Goal: Task Accomplishment & Management: Use online tool/utility

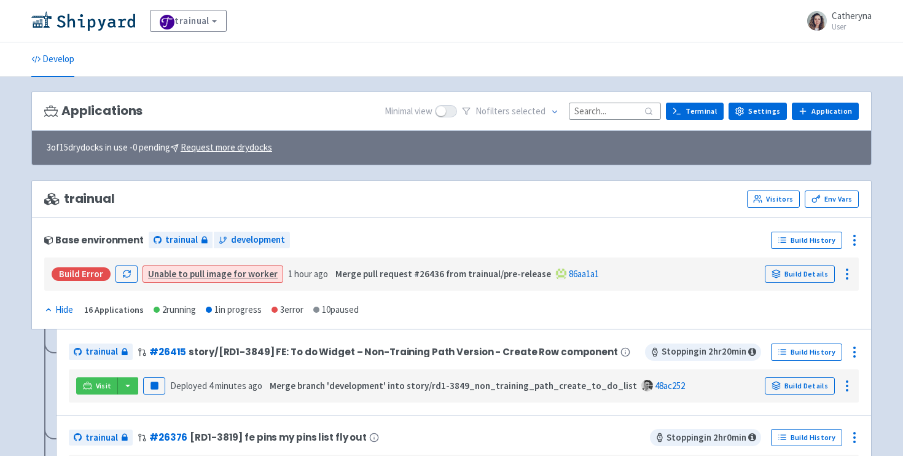
click at [603, 113] on input at bounding box center [615, 111] width 92 height 17
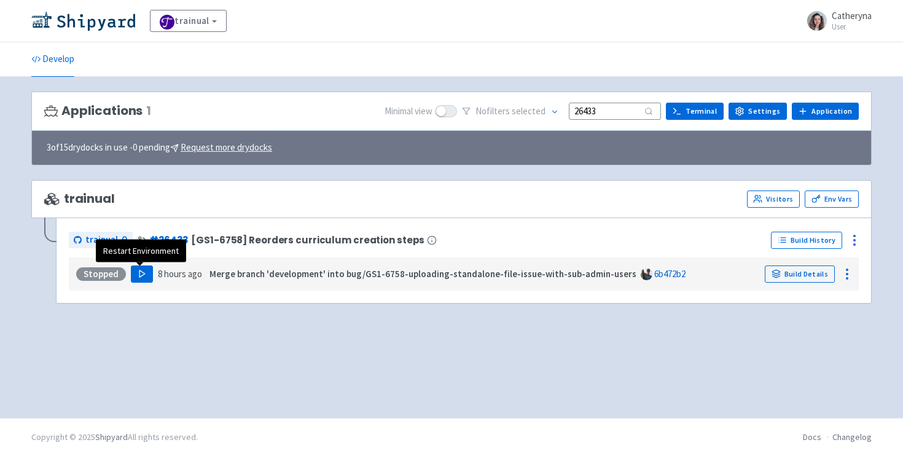
type input "26433"
click at [134, 275] on button "Play" at bounding box center [142, 273] width 22 height 17
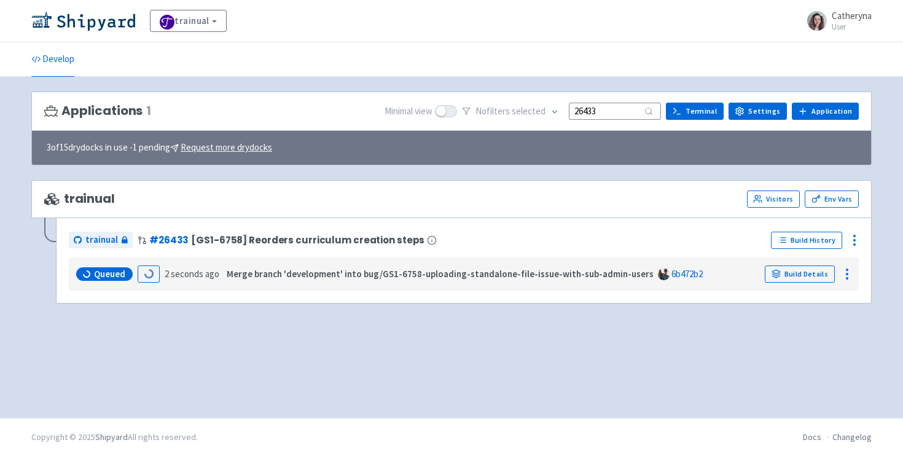
click at [230, 297] on div "trainual # 26433 [GS1-6758] Reorders curriculum creation steps Build History Qu…" at bounding box center [464, 260] width 816 height 86
click at [187, 321] on div "Applications 1 Minimal view No filter s selected 26433 Terminal Settings Applic…" at bounding box center [451, 248] width 841 height 312
click at [313, 51] on ul "Develop" at bounding box center [451, 59] width 855 height 34
click at [135, 351] on div "Applications 1 Minimal view No filter s selected 26433 Terminal Settings Applic…" at bounding box center [451, 248] width 841 height 312
click at [303, 32] on div "trainual View Organizations Catheryna User Profile Sign out" at bounding box center [451, 21] width 903 height 42
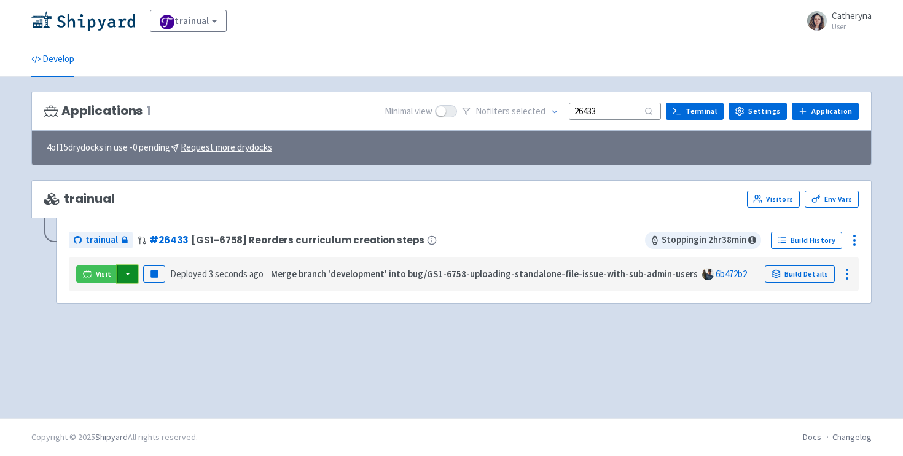
click at [125, 279] on button "button" at bounding box center [127, 273] width 21 height 17
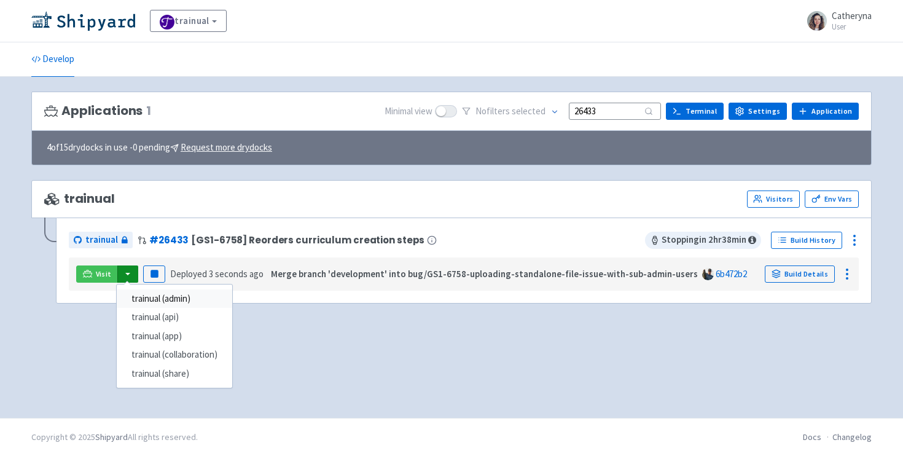
click at [162, 299] on link "trainual (admin)" at bounding box center [175, 298] width 116 height 19
